Goal: Information Seeking & Learning: Learn about a topic

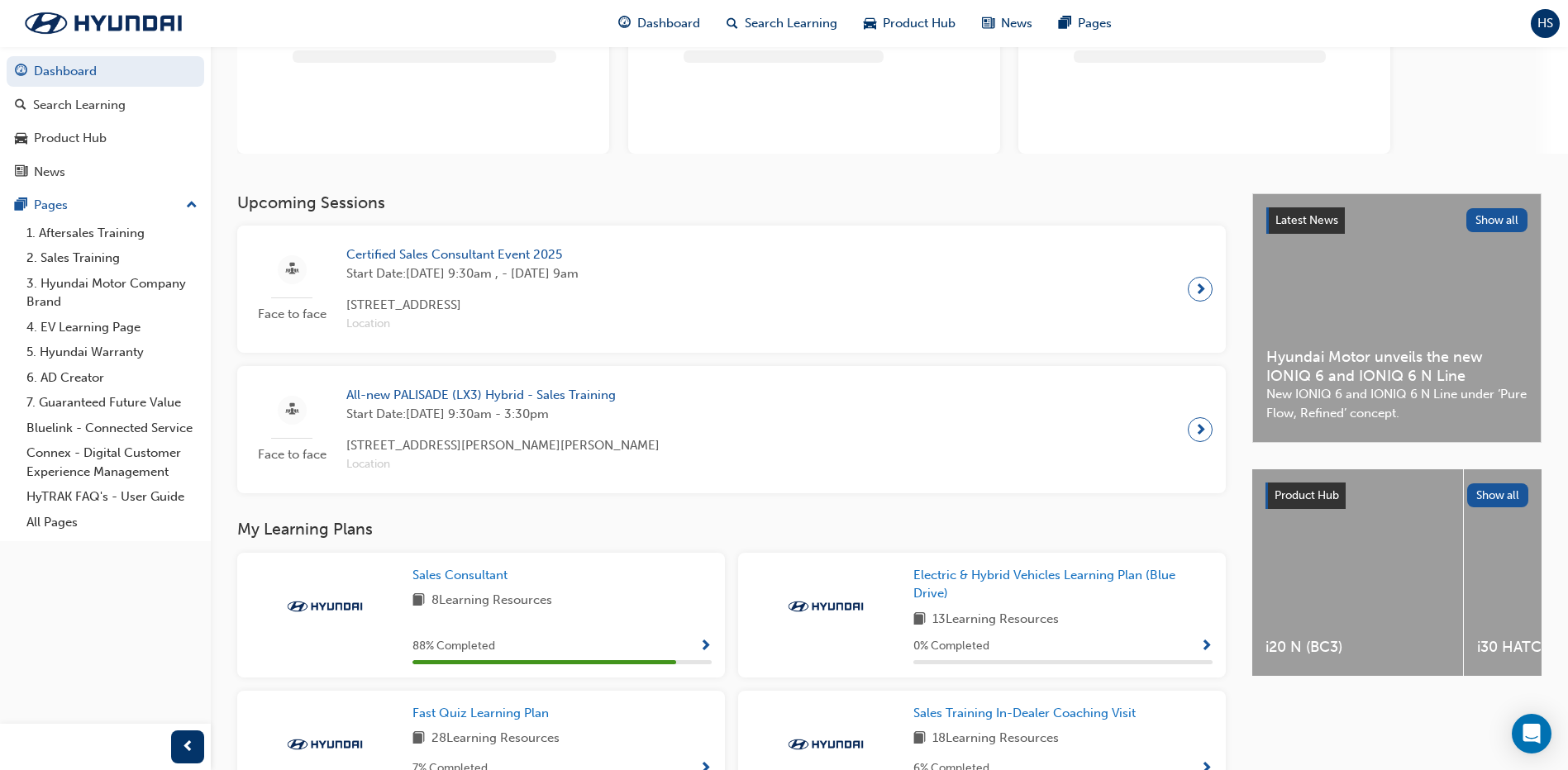
scroll to position [165, 0]
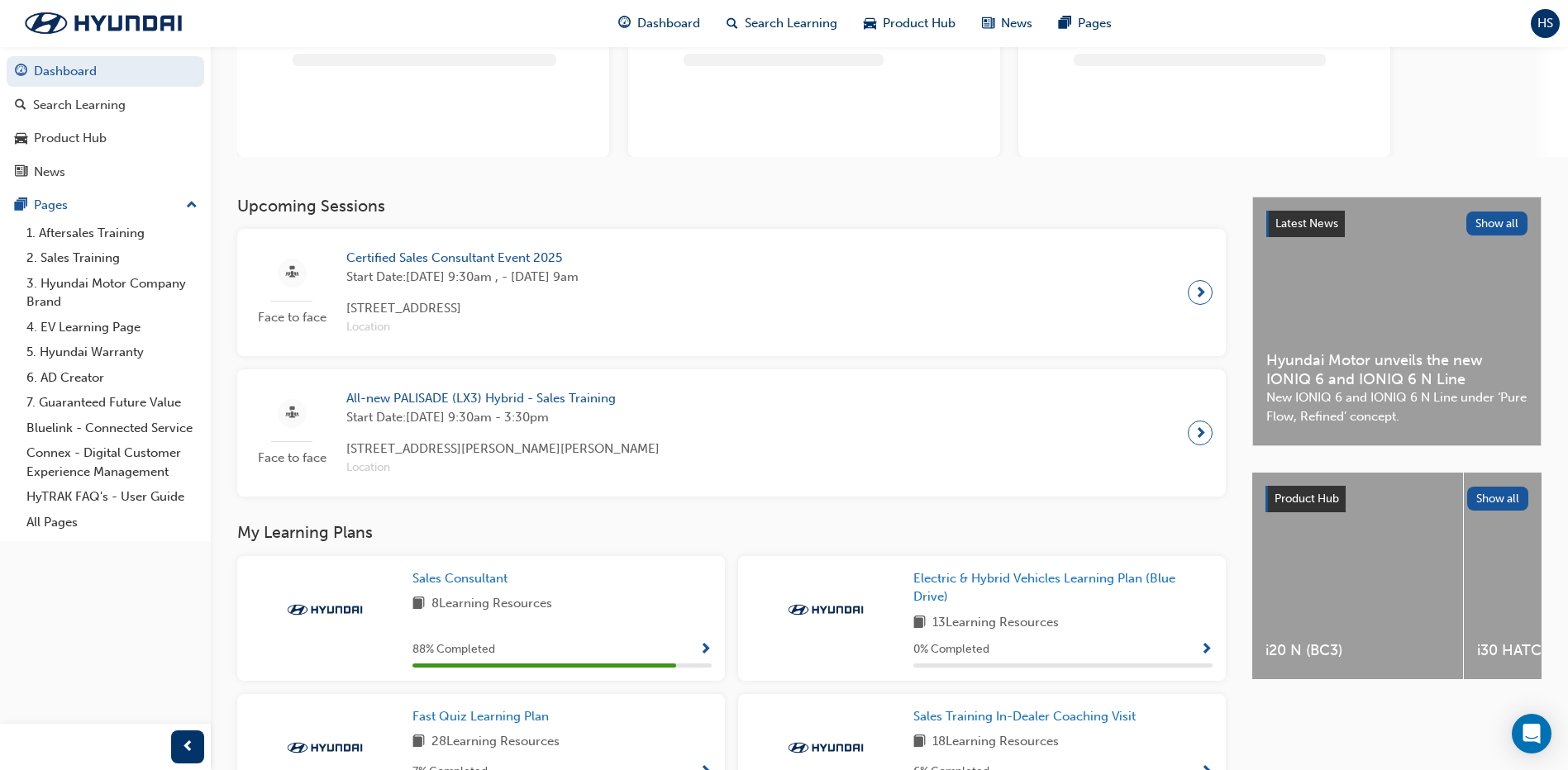
click at [442, 402] on span "All-new PALISADE (LX3) Hybrid - Sales Training" at bounding box center [503, 398] width 313 height 19
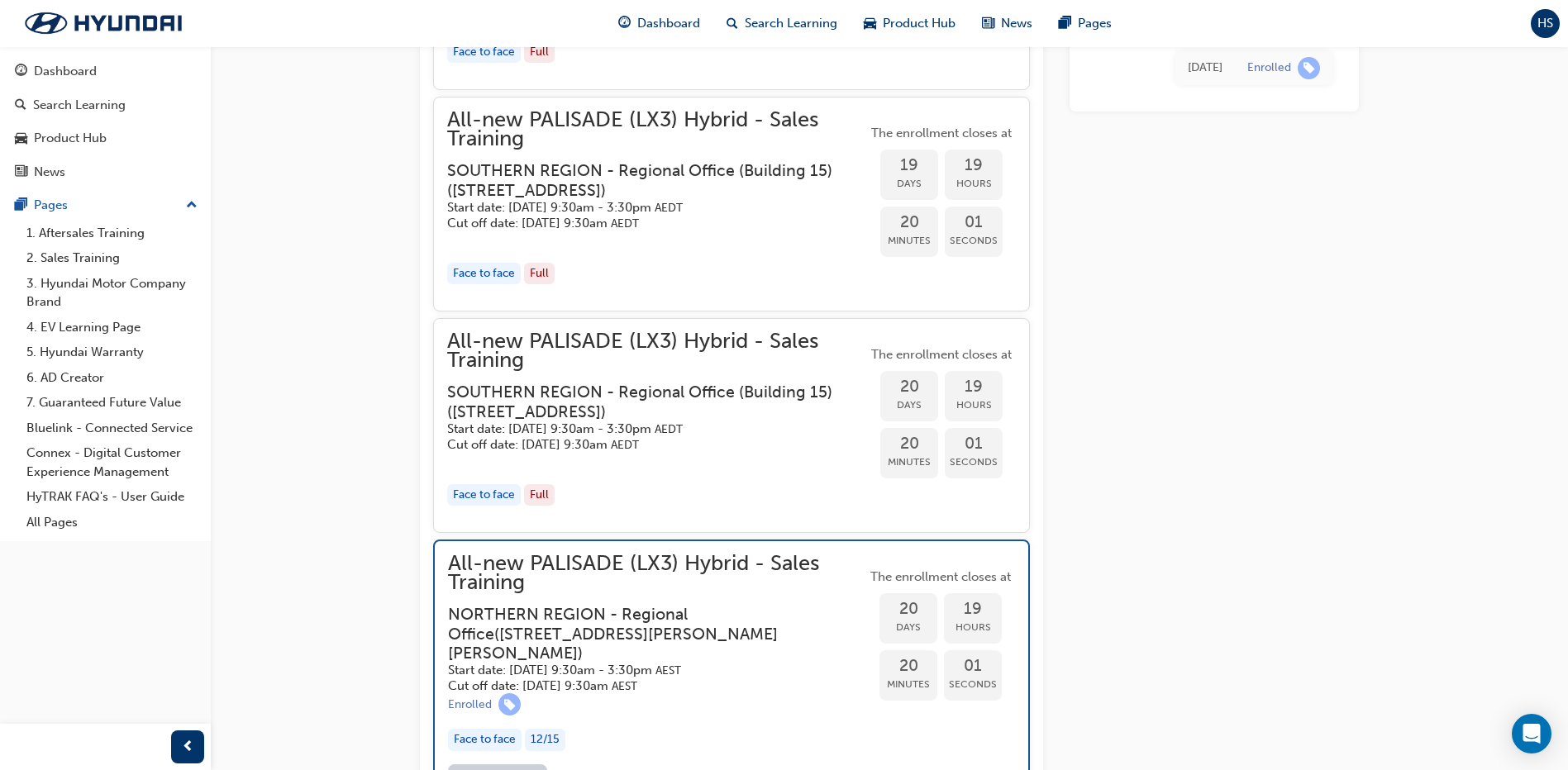
scroll to position [2626, 0]
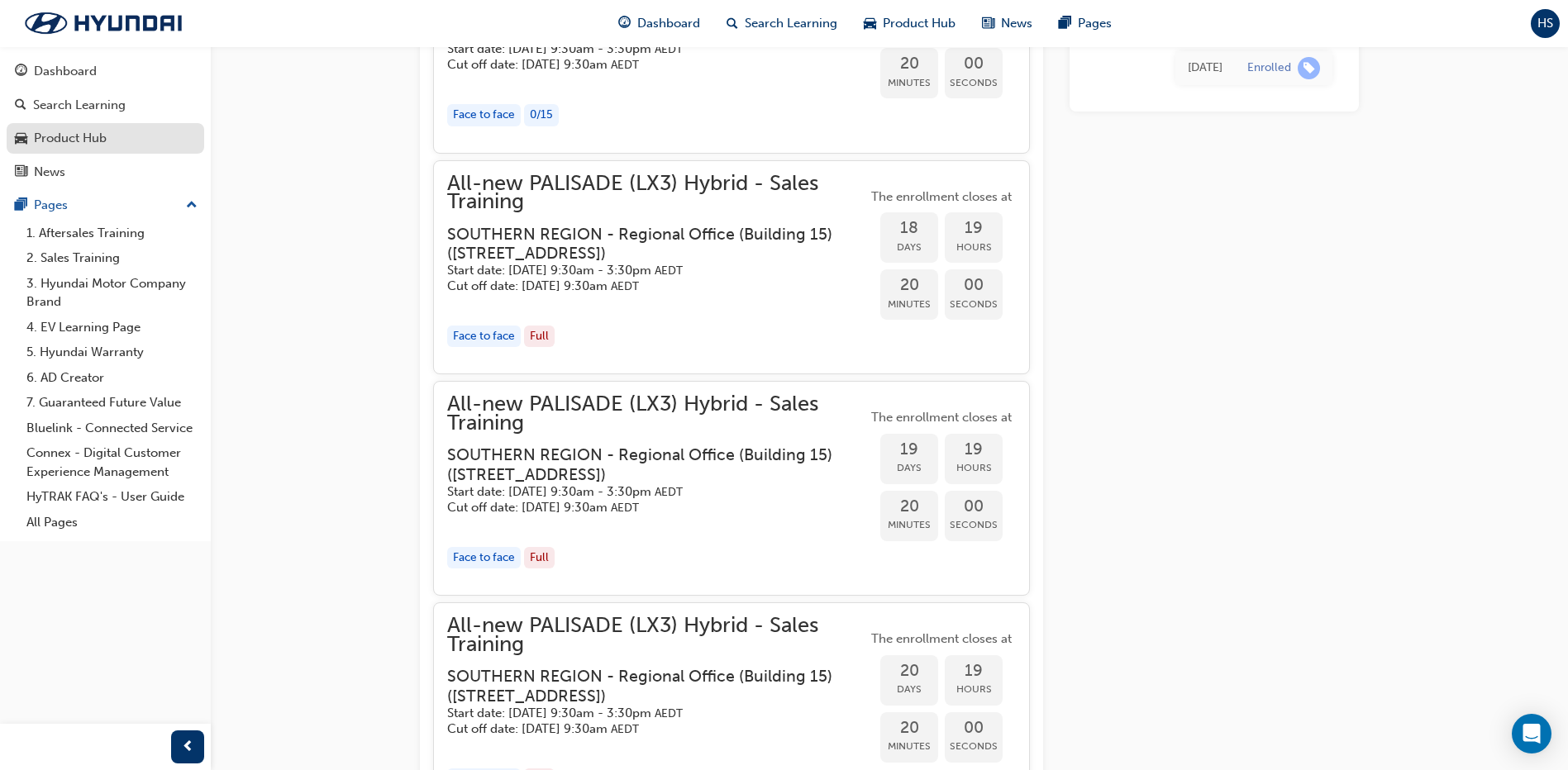
click at [90, 139] on div "Product Hub" at bounding box center [70, 138] width 73 height 19
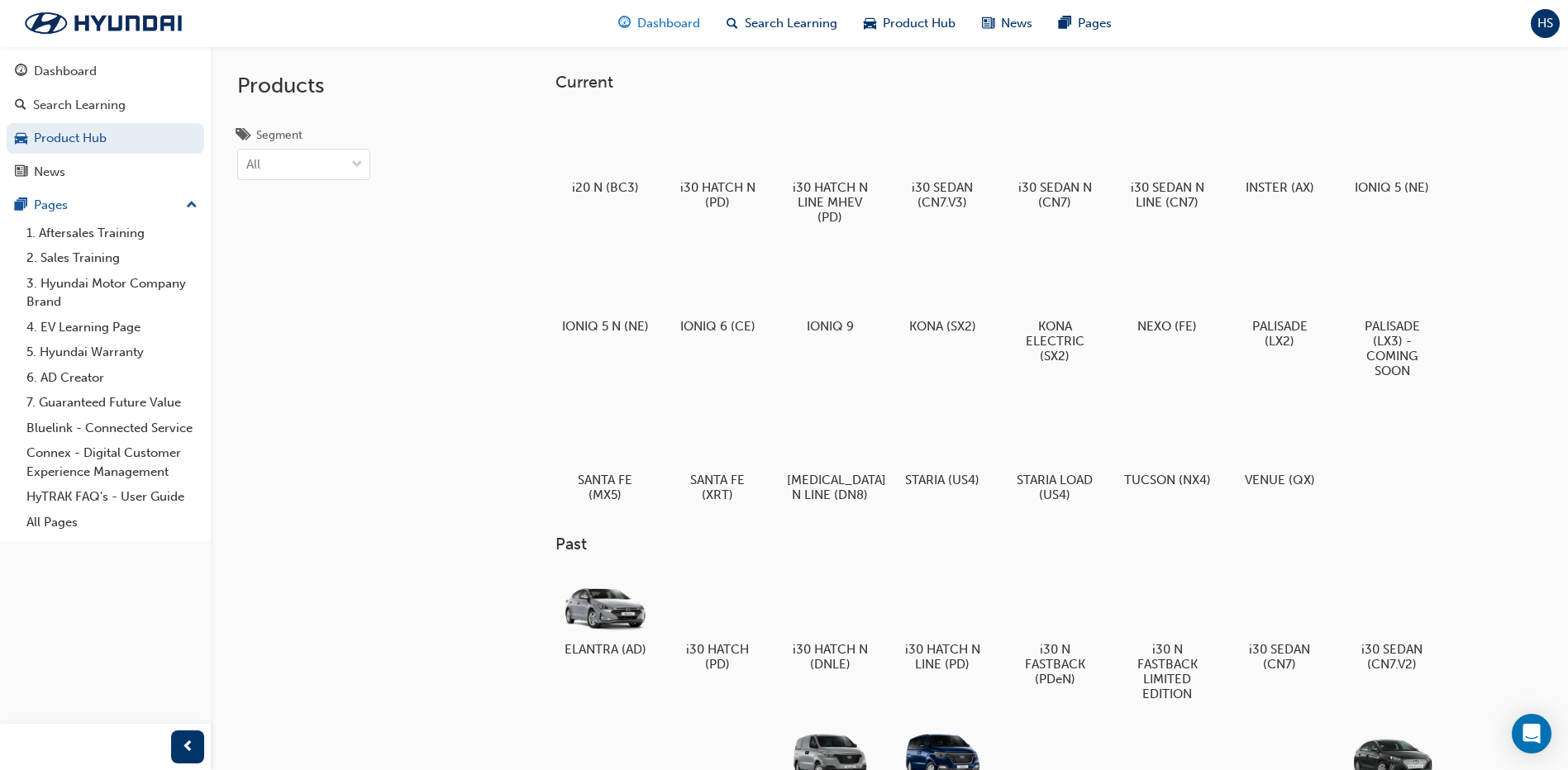
click at [656, 26] on span "Dashboard" at bounding box center [668, 22] width 62 height 19
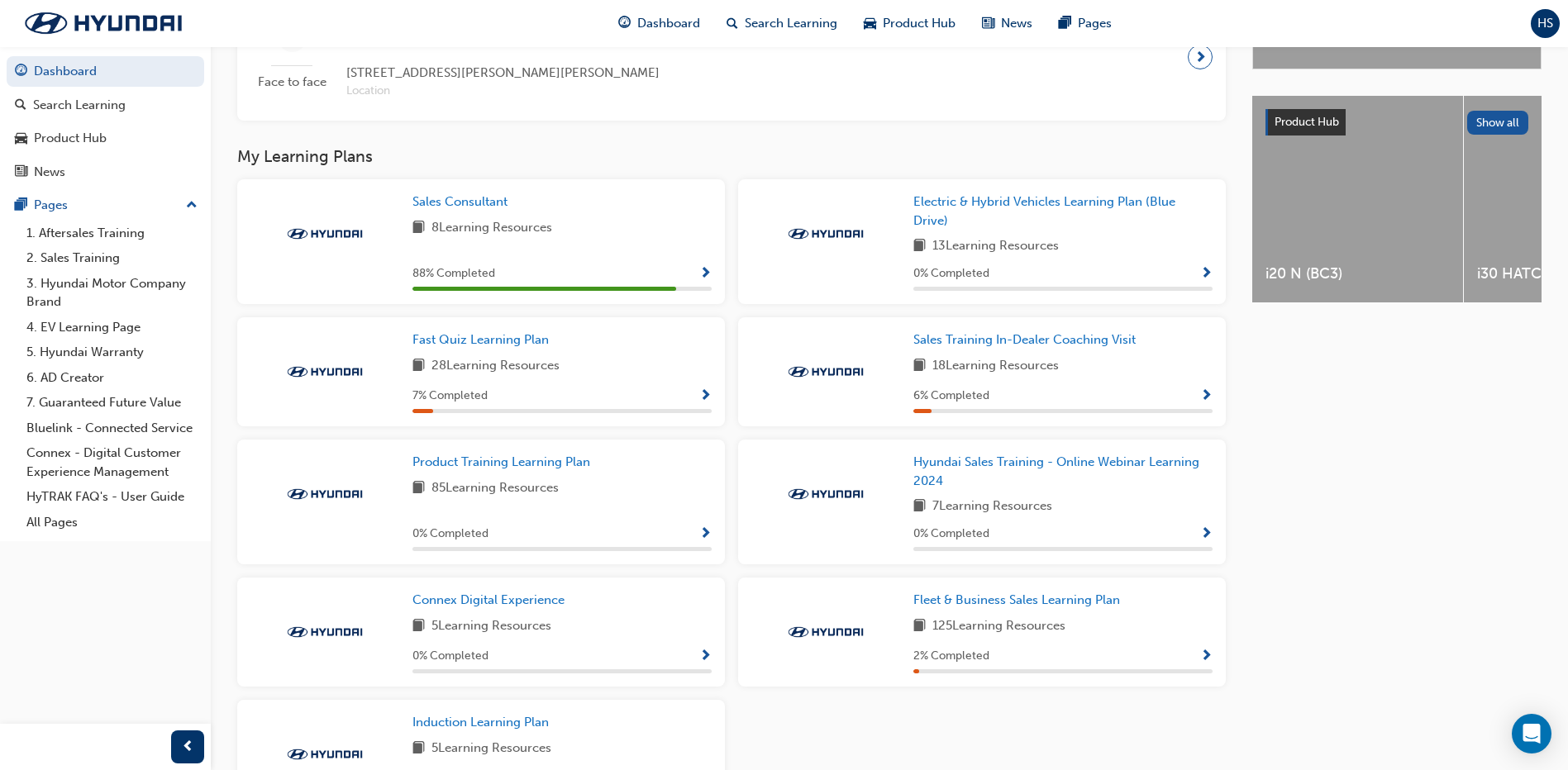
scroll to position [662, 0]
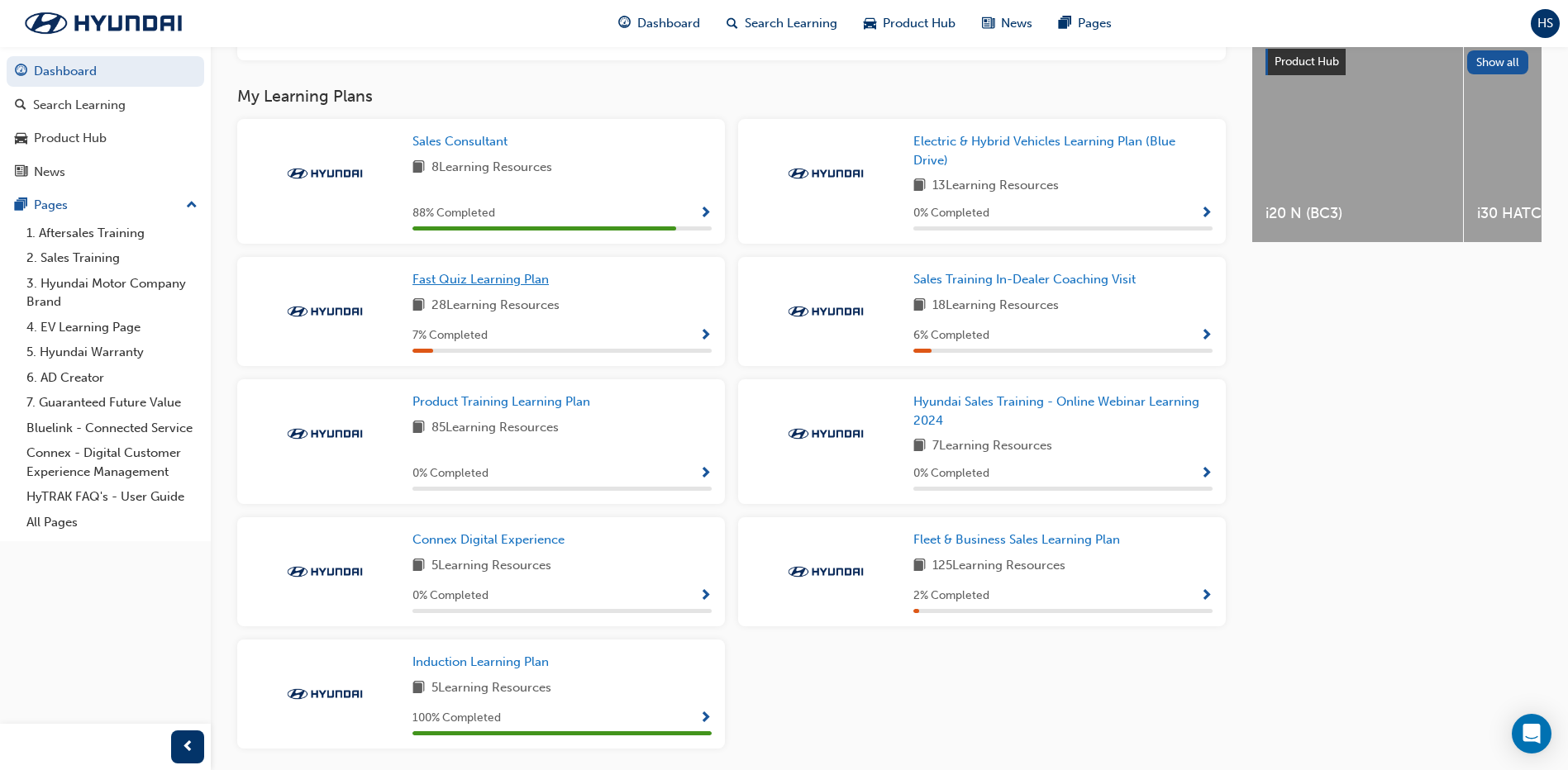
click at [478, 280] on span "Fast Quiz Learning Plan" at bounding box center [481, 279] width 137 height 15
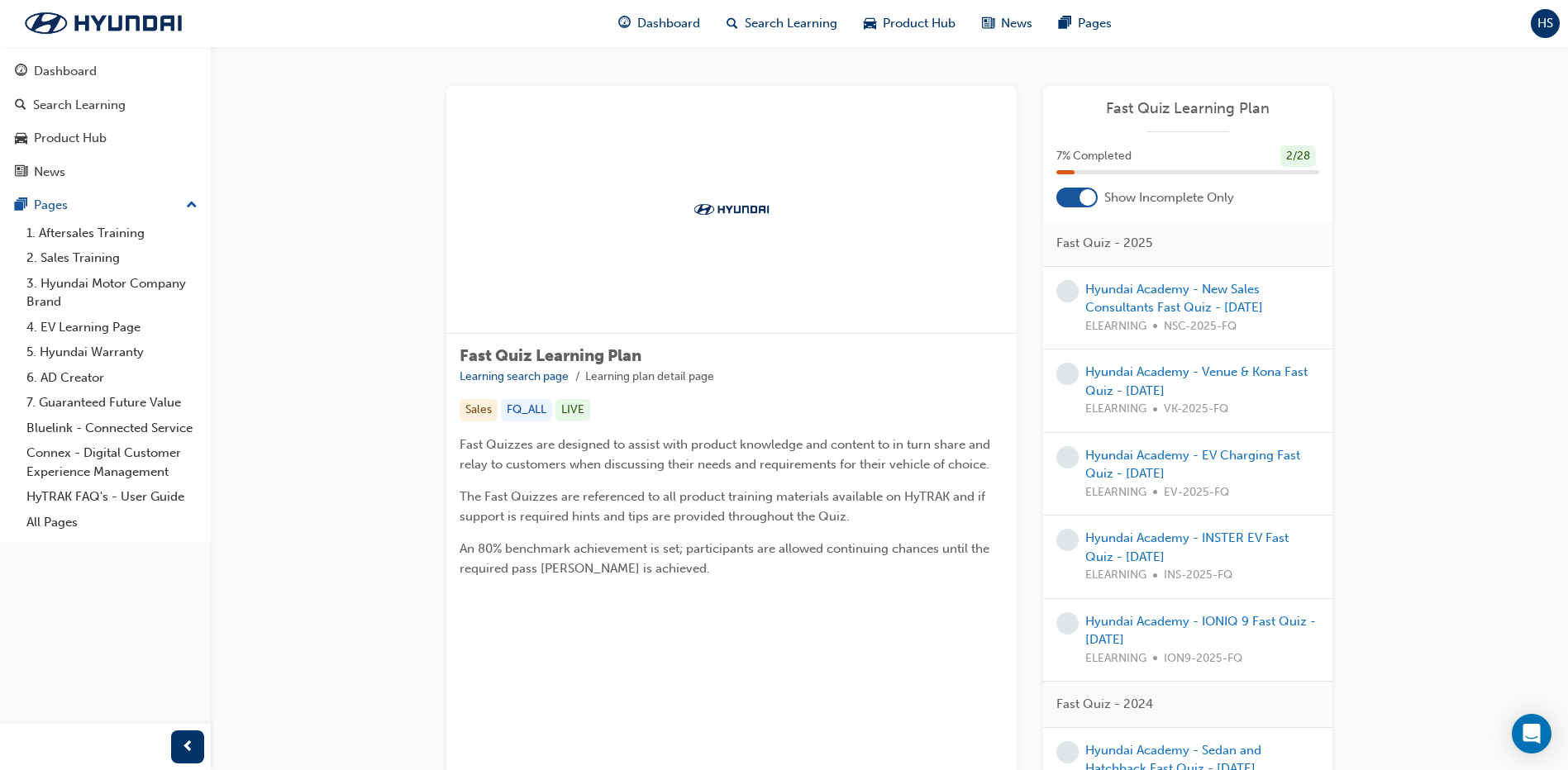
click at [1085, 200] on div at bounding box center [1087, 197] width 17 height 17
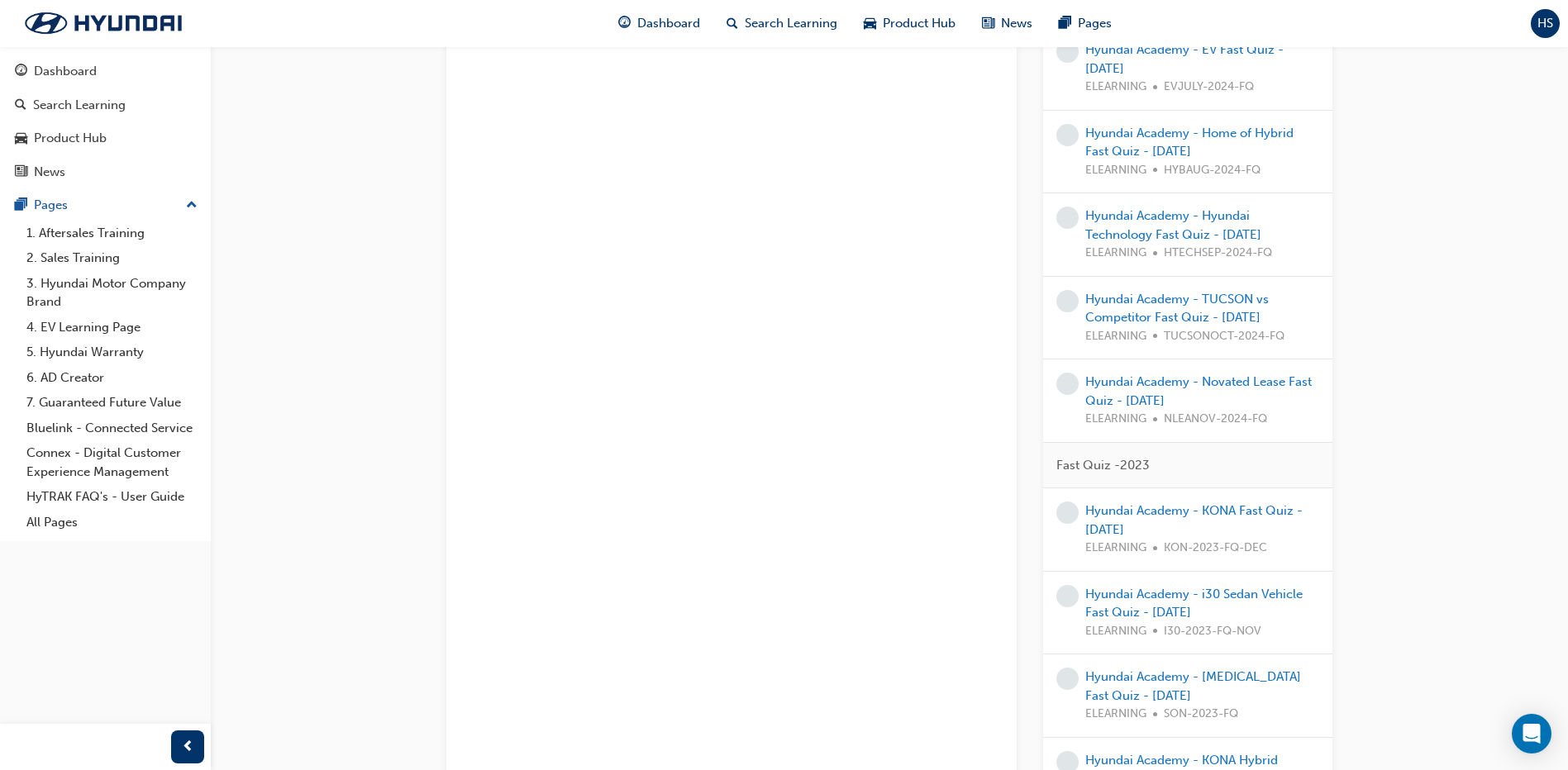
scroll to position [1322, 0]
